Goal: Check status: Check status

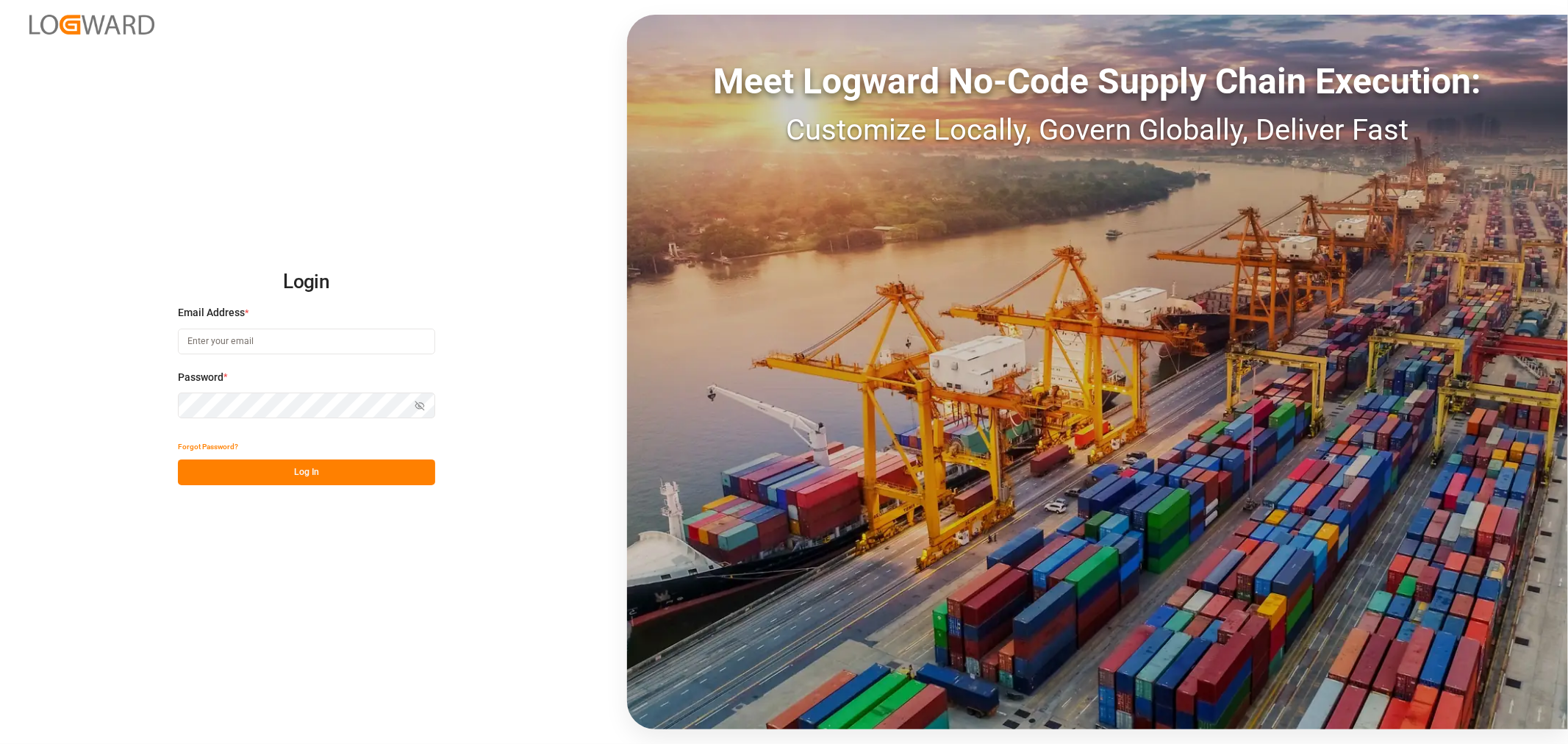
type input "[EMAIL_ADDRESS][DOMAIN_NAME]"
click at [363, 480] on button "Log In" at bounding box center [306, 473] width 257 height 26
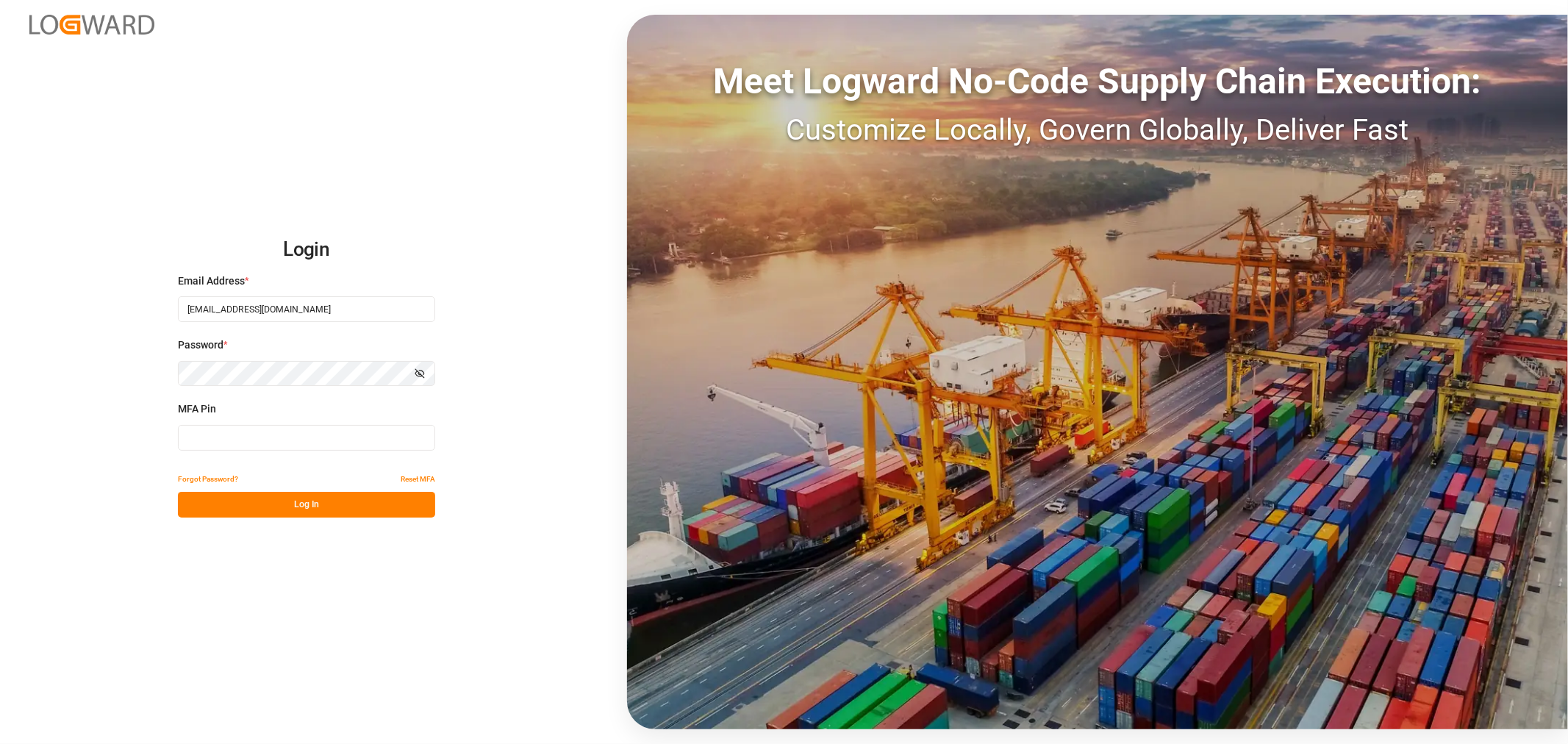
click at [314, 437] on input at bounding box center [306, 437] width 257 height 26
type input "054900"
click at [306, 504] on button "Log In" at bounding box center [306, 504] width 257 height 26
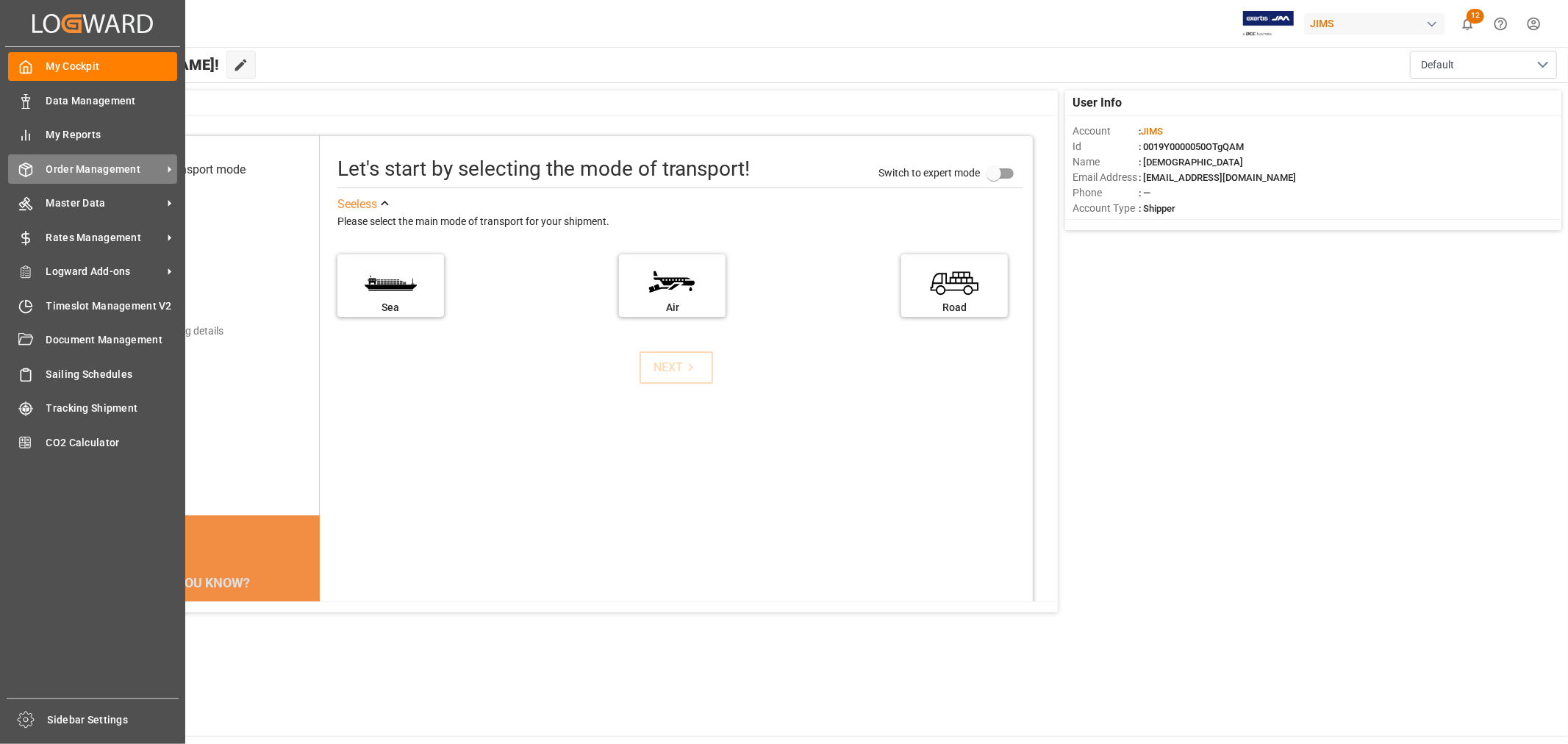
click at [99, 171] on span "Order Management" at bounding box center [104, 169] width 116 height 16
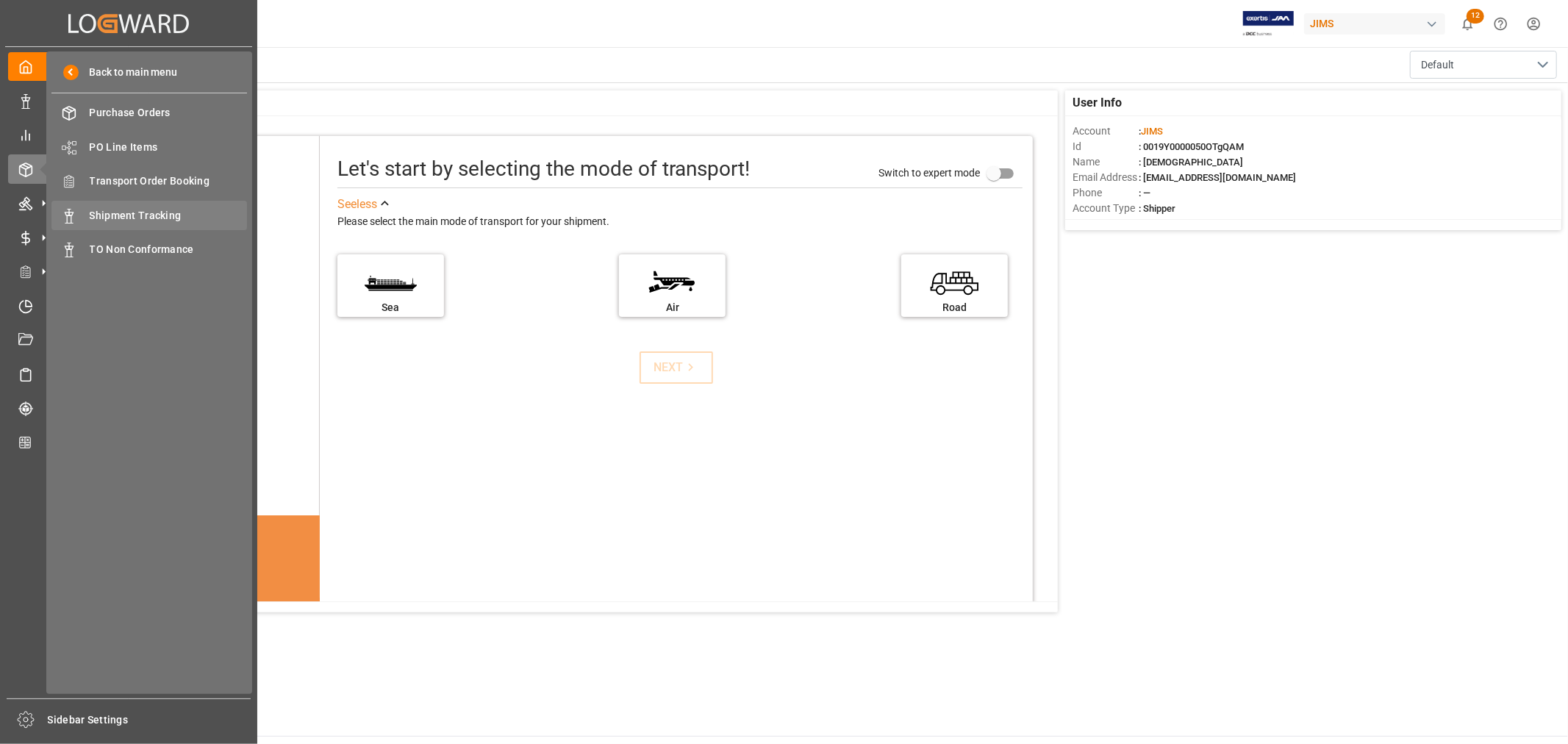
click at [108, 213] on span "Shipment Tracking" at bounding box center [169, 215] width 158 height 16
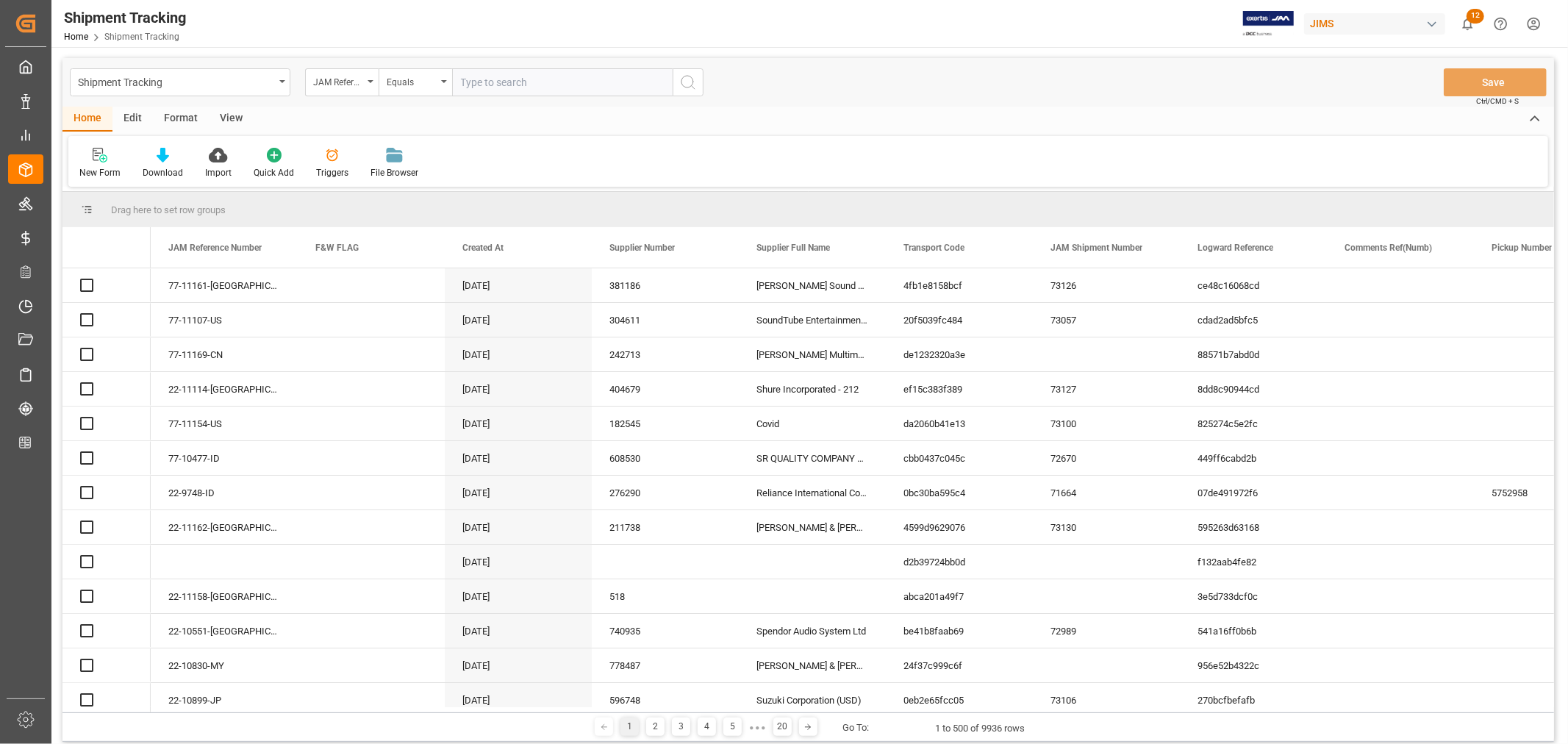
click at [518, 79] on input "text" at bounding box center [562, 83] width 220 height 28
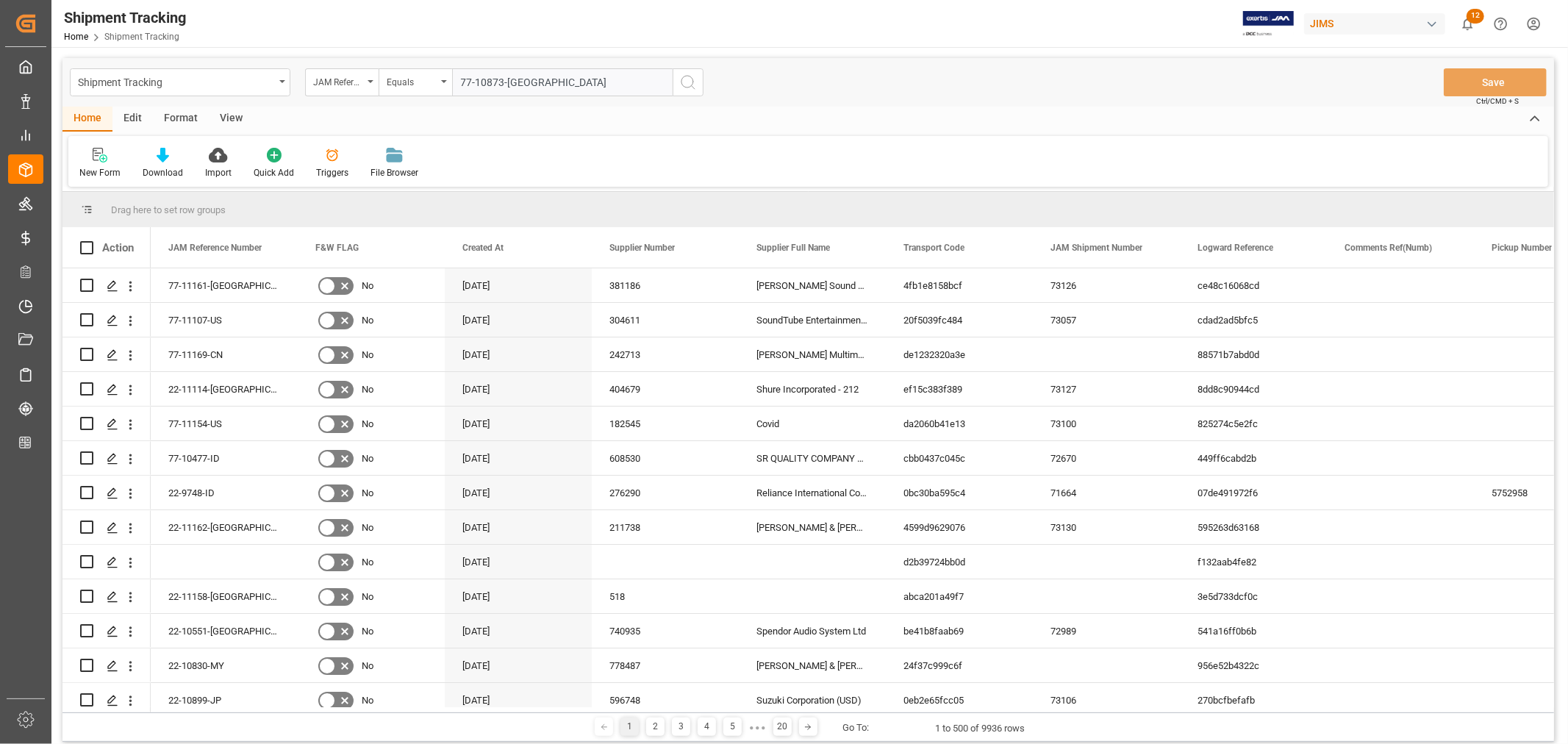
type input "77-10873-[GEOGRAPHIC_DATA]"
click at [685, 83] on icon "search button" at bounding box center [687, 82] width 18 height 18
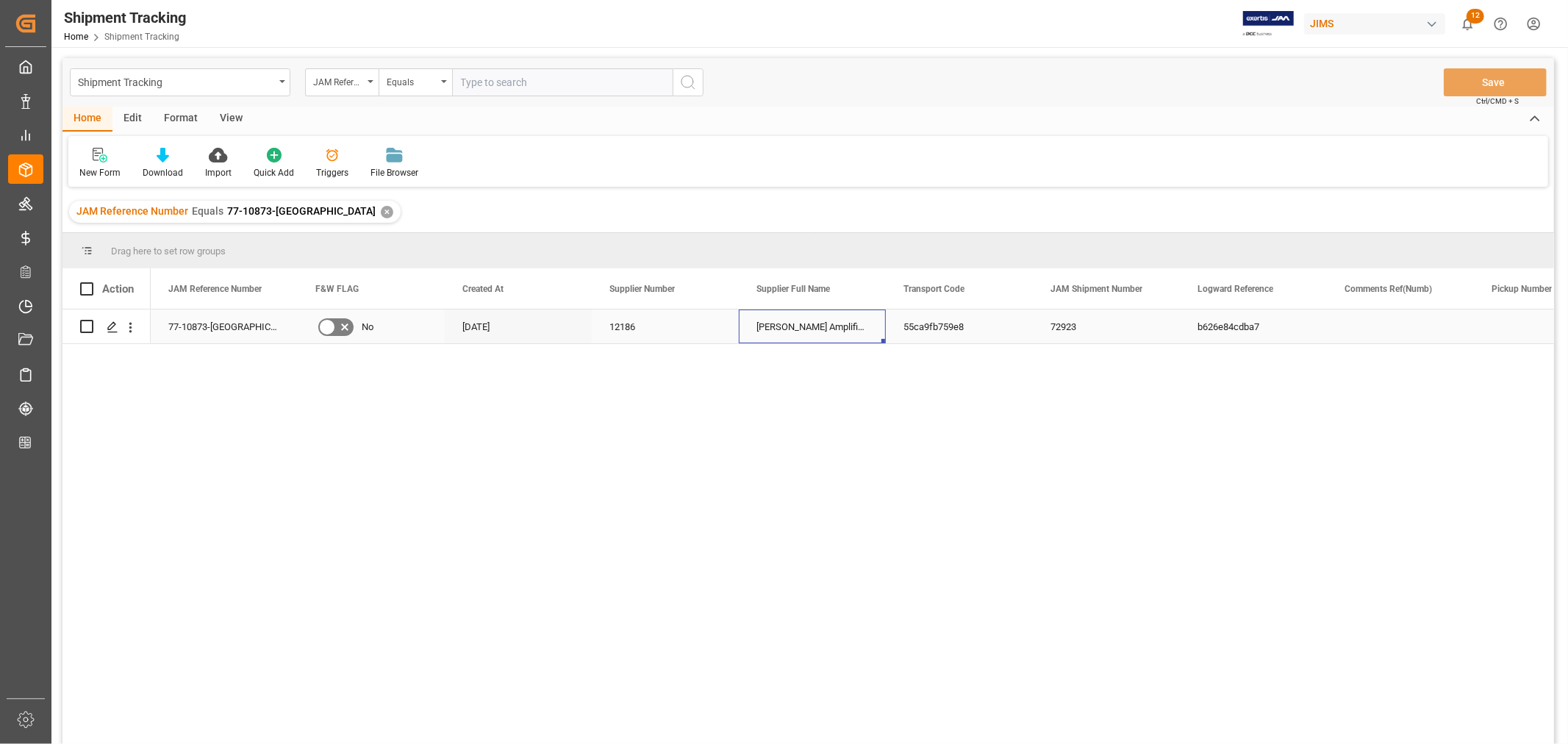
click at [773, 329] on div "[PERSON_NAME] Amplification plc (GBP)" at bounding box center [812, 326] width 147 height 33
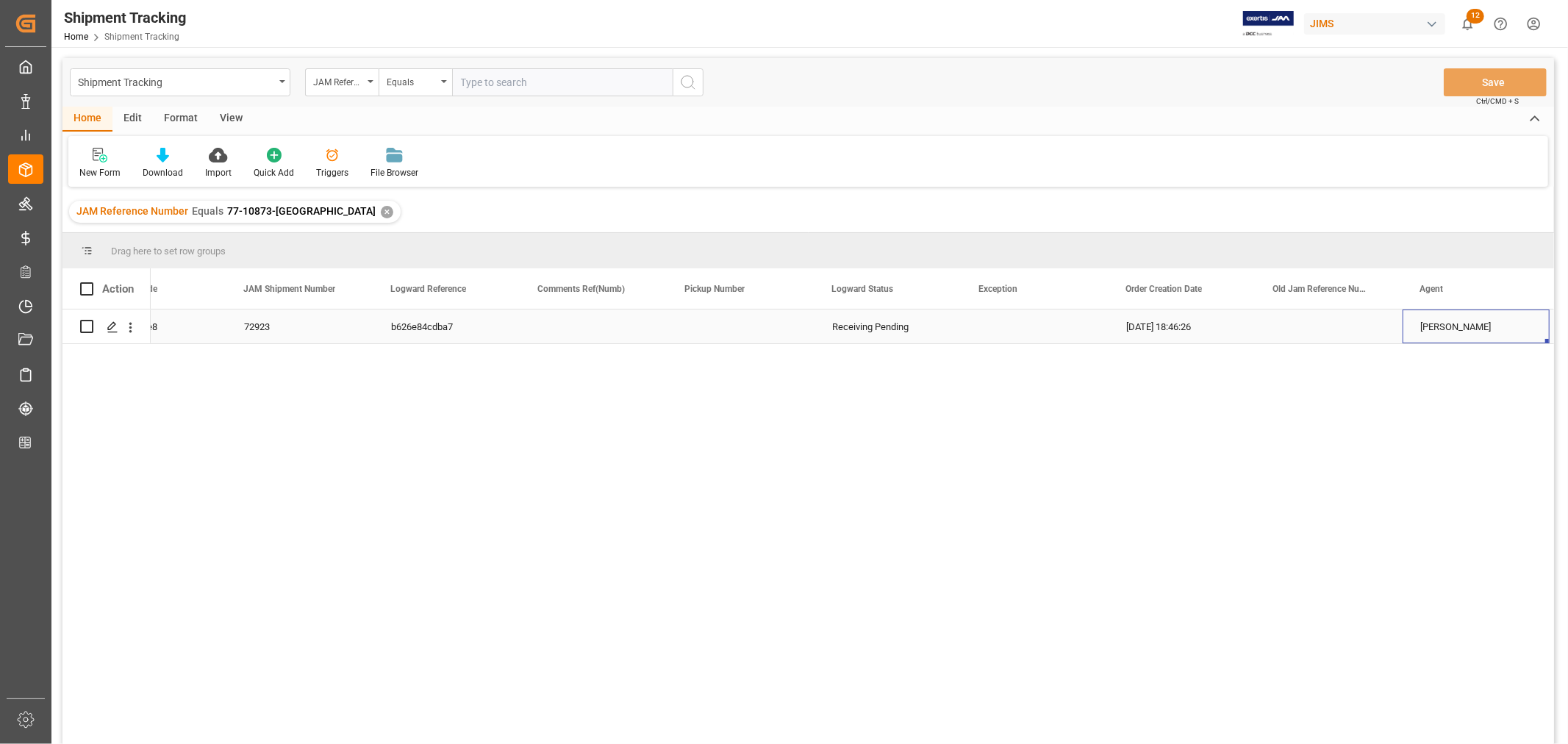
scroll to position [0, 953]
click at [1287, 320] on div "[PERSON_NAME]" at bounding box center [1328, 327] width 111 height 33
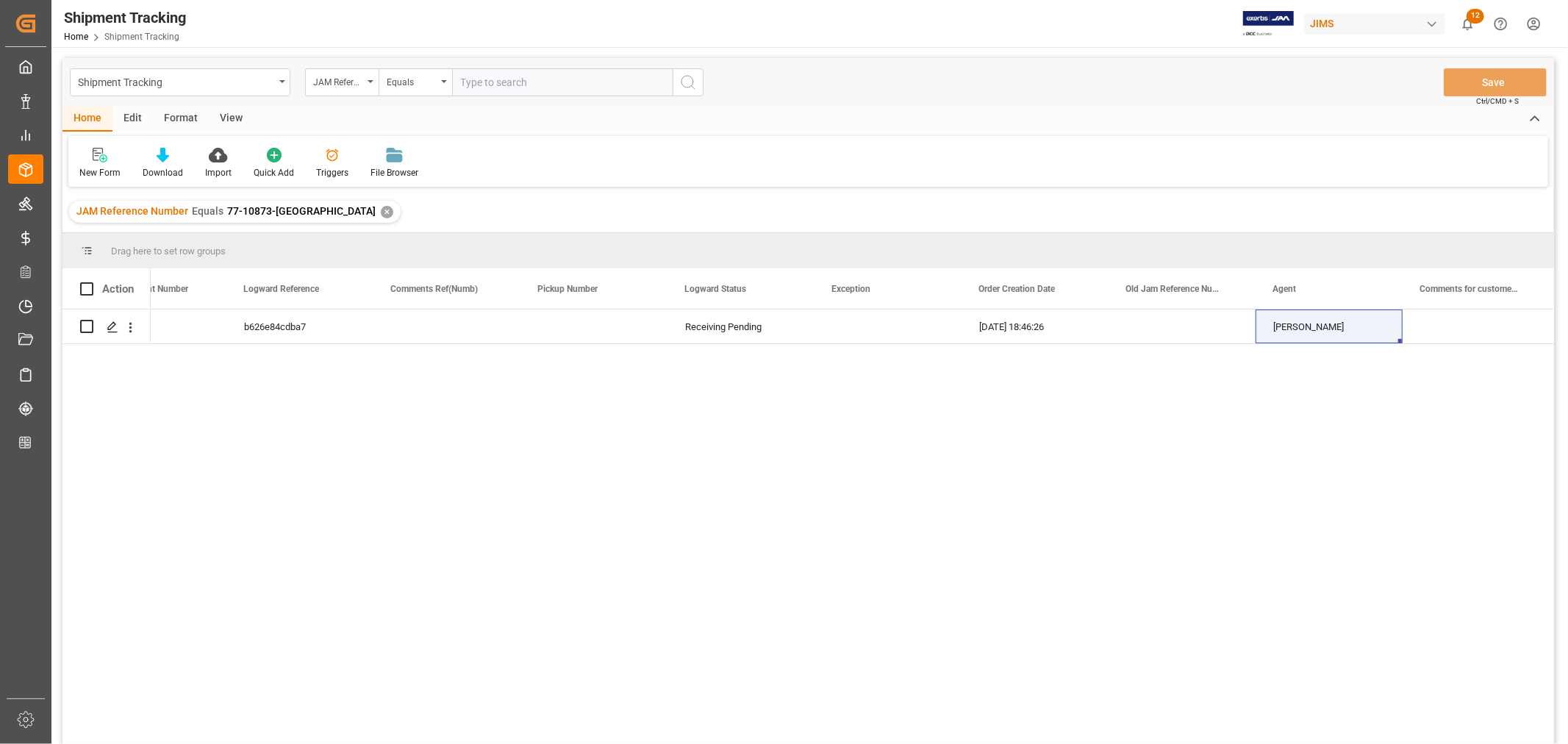
drag, startPoint x: 938, startPoint y: 520, endPoint x: 960, endPoint y: 594, distance: 77.2
click at [938, 520] on div "55ca9fb759e8 72923 b626e84cdba7 Receiving Pending [DATE] 18:46:26 [PERSON_NAME]…" at bounding box center [852, 531] width 1403 height 444
